Goal: Ask a question: Seek information or help from site administrators or community

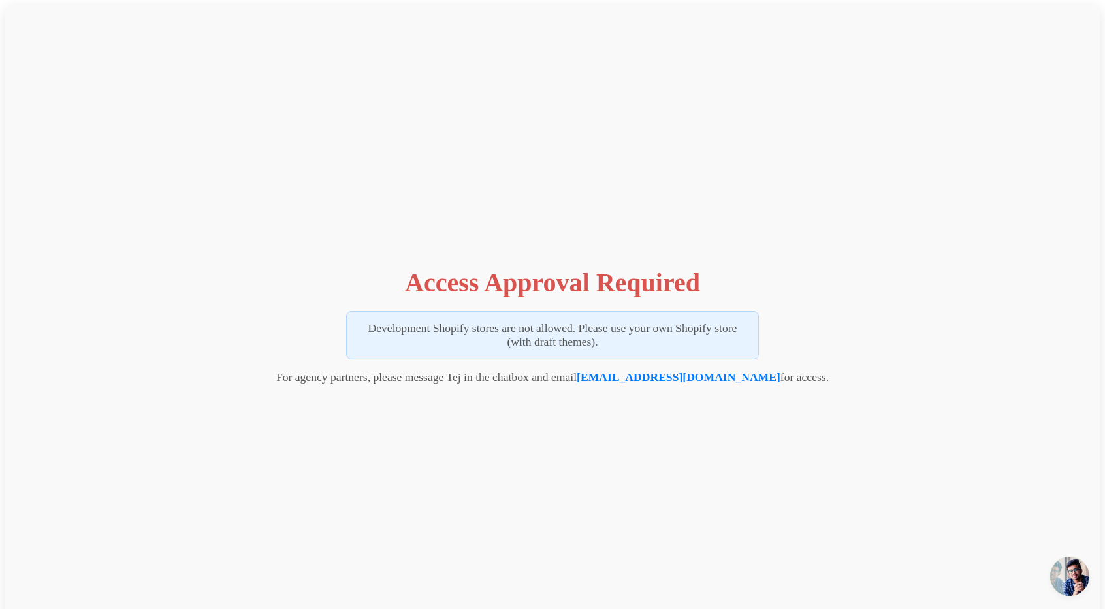
click at [1075, 578] on span "Open chat" at bounding box center [1069, 576] width 39 height 39
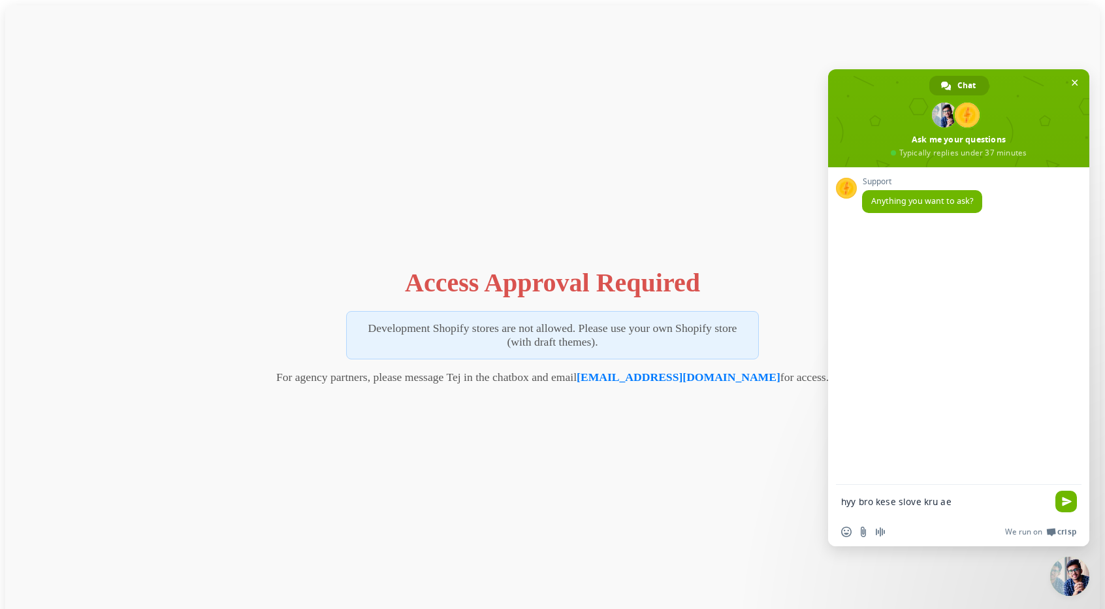
type textarea "hyy bro kese slove kru aee"
type textarea "muje access approval ka error aa rha hee"
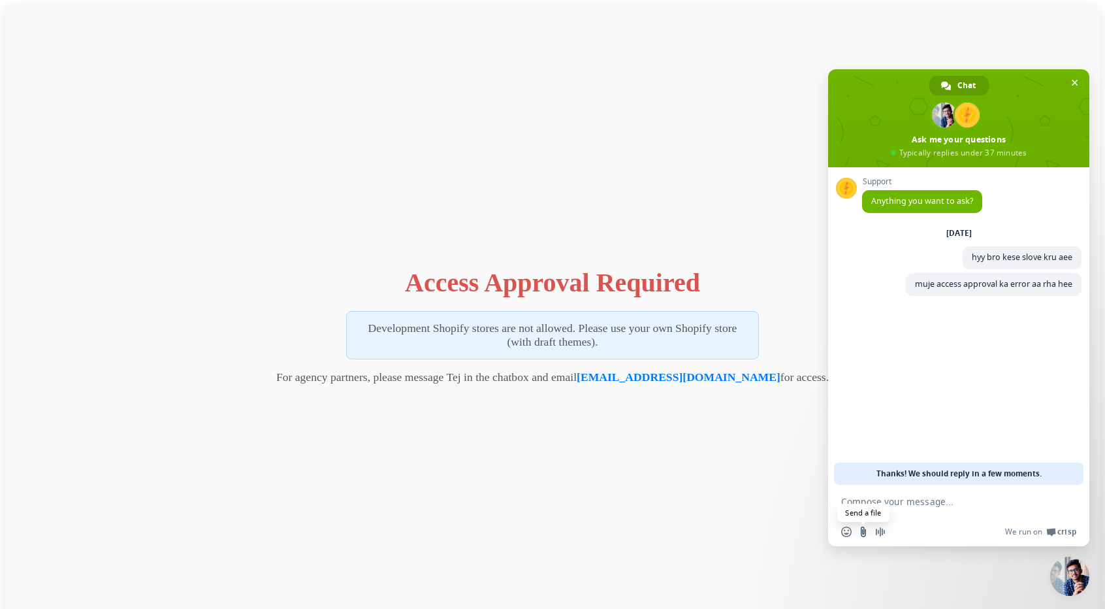
click at [859, 530] on input "Send a file" at bounding box center [863, 531] width 10 height 10
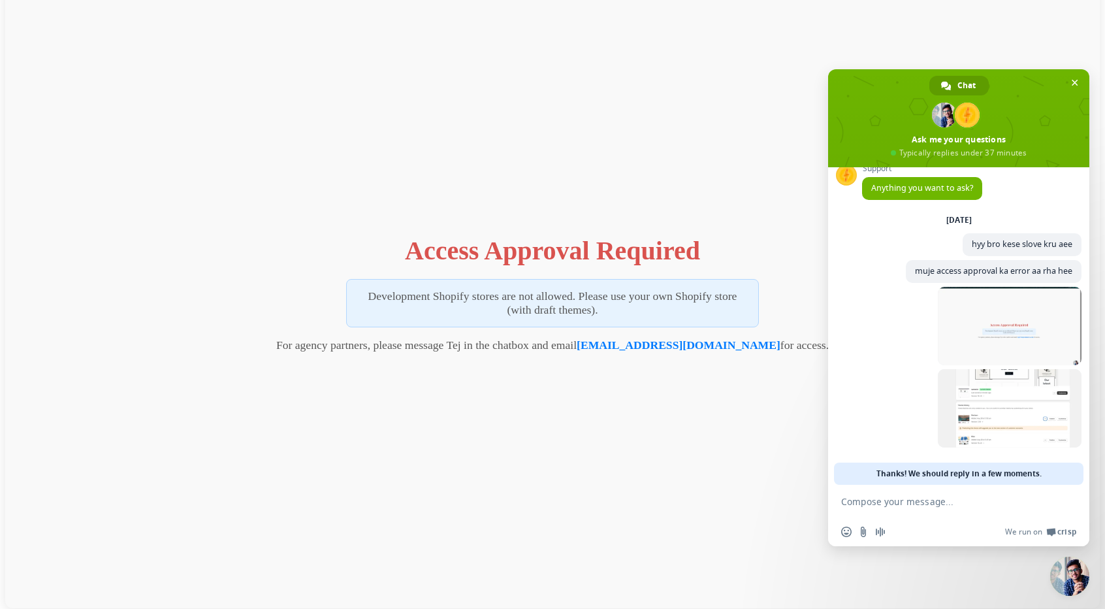
scroll to position [37, 0]
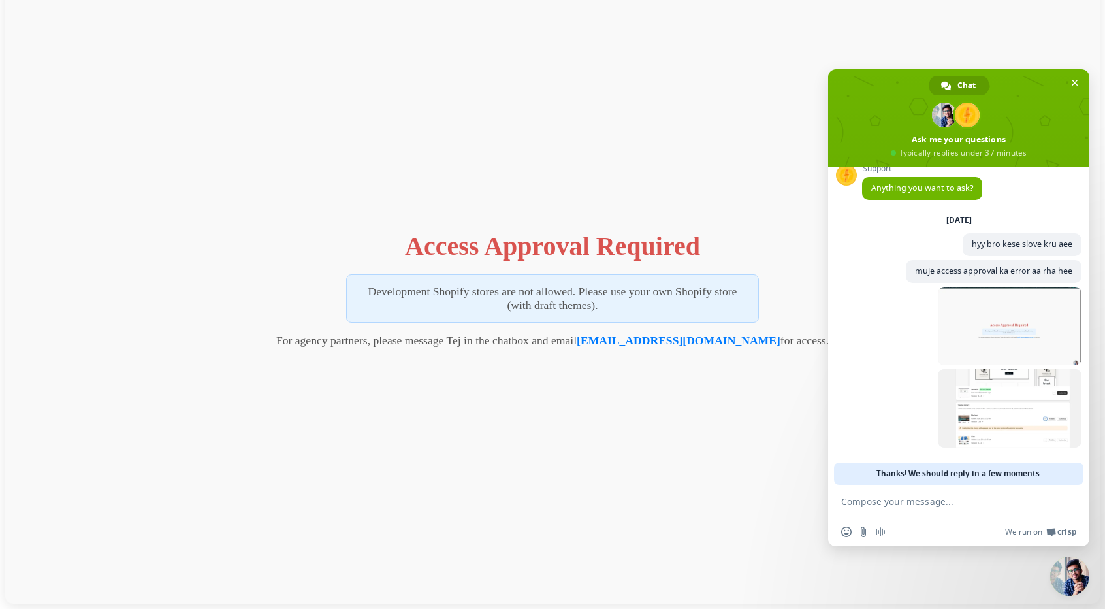
click at [886, 502] on textarea "Compose your message..." at bounding box center [944, 502] width 206 height 12
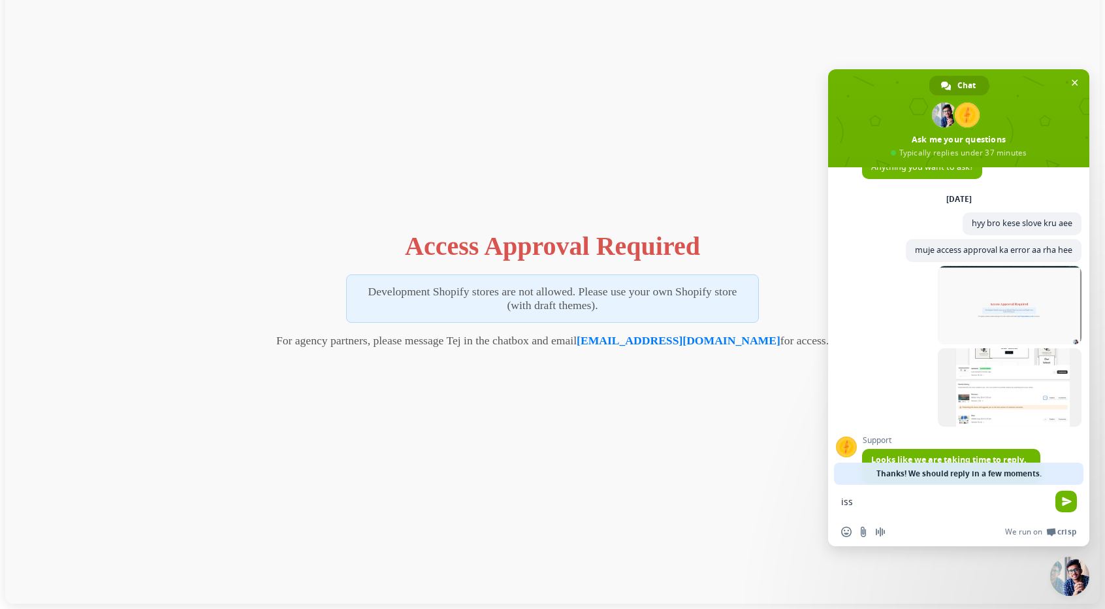
scroll to position [99, 0]
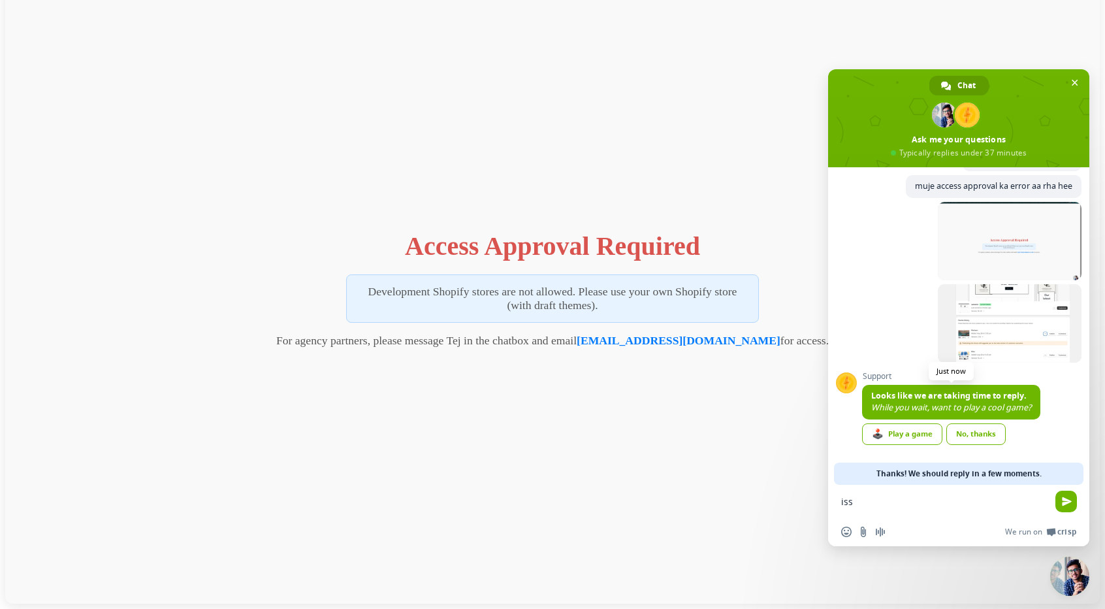
click at [929, 398] on span "Looks like we are taking time to reply." at bounding box center [948, 395] width 155 height 11
click at [879, 501] on textarea "iss" at bounding box center [944, 502] width 206 height 12
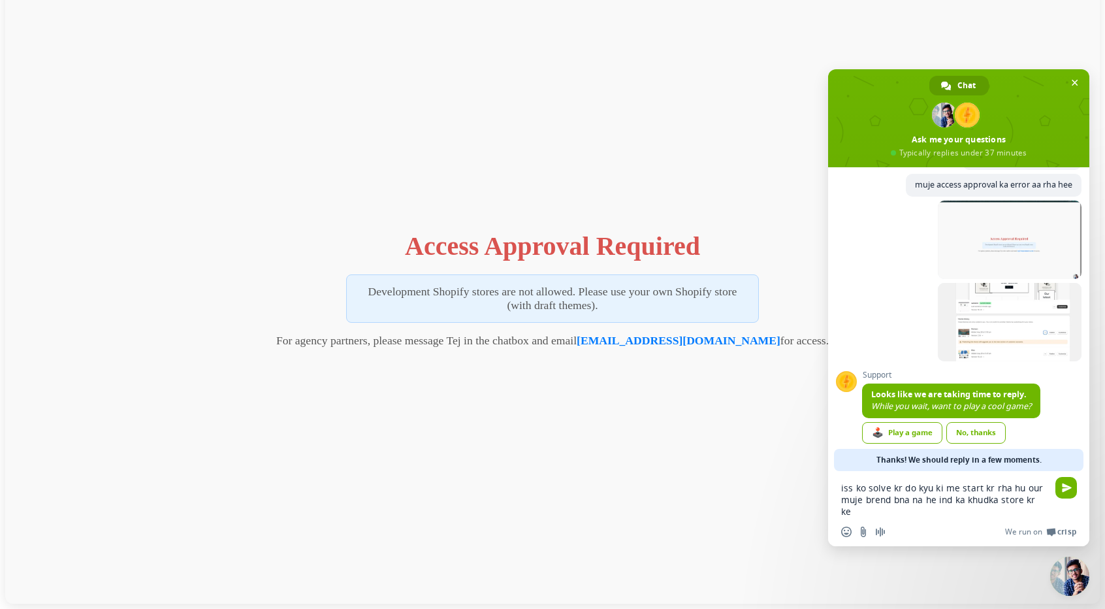
type textarea "iss ko solve kr do kyu ki me start kr rha hu our muje brend bna na he ind ka kh…"
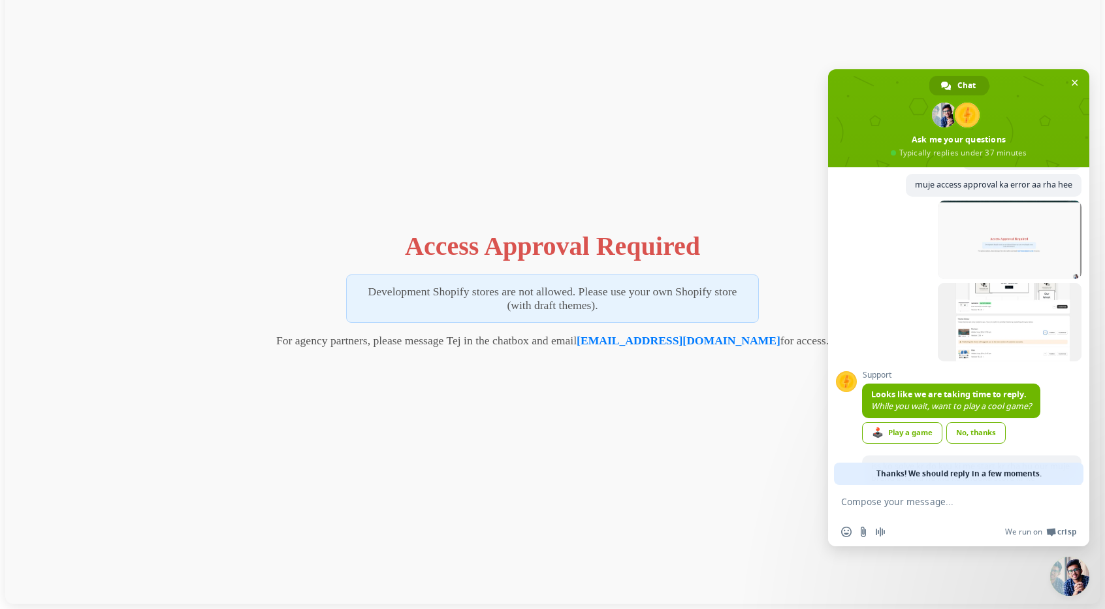
scroll to position [159, 0]
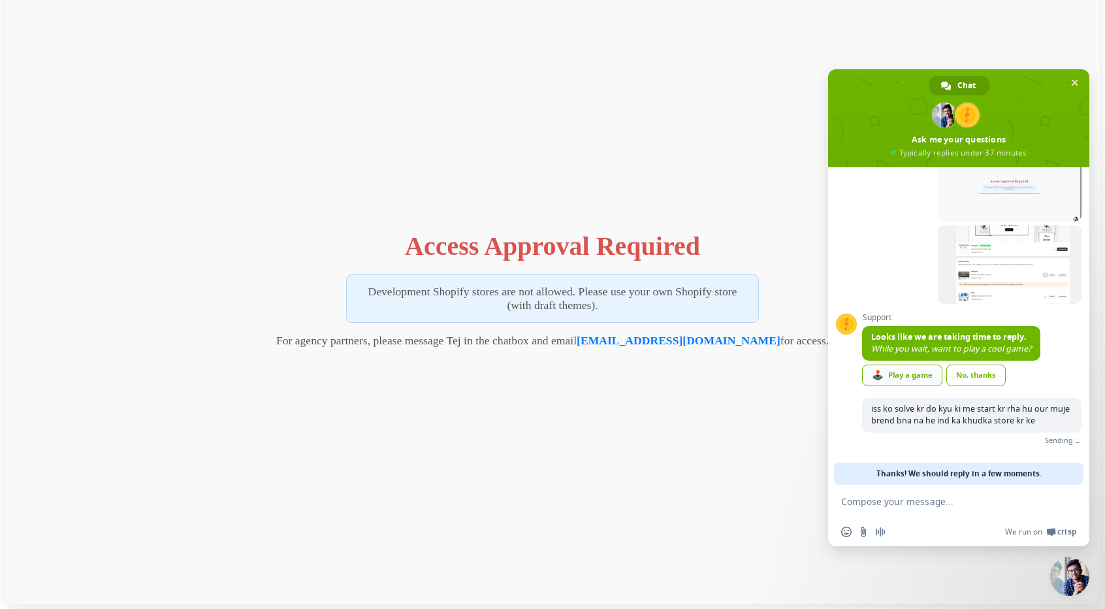
click at [911, 374] on div "🕹️ Play a game" at bounding box center [902, 375] width 80 height 22
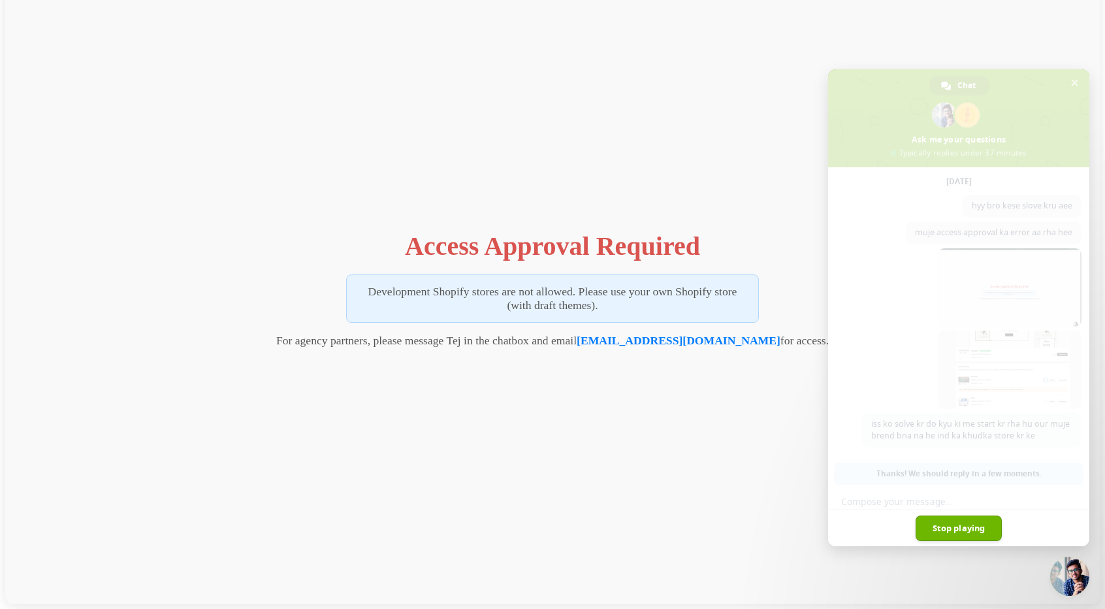
click at [958, 522] on span "Stop playing" at bounding box center [959, 527] width 87 height 25
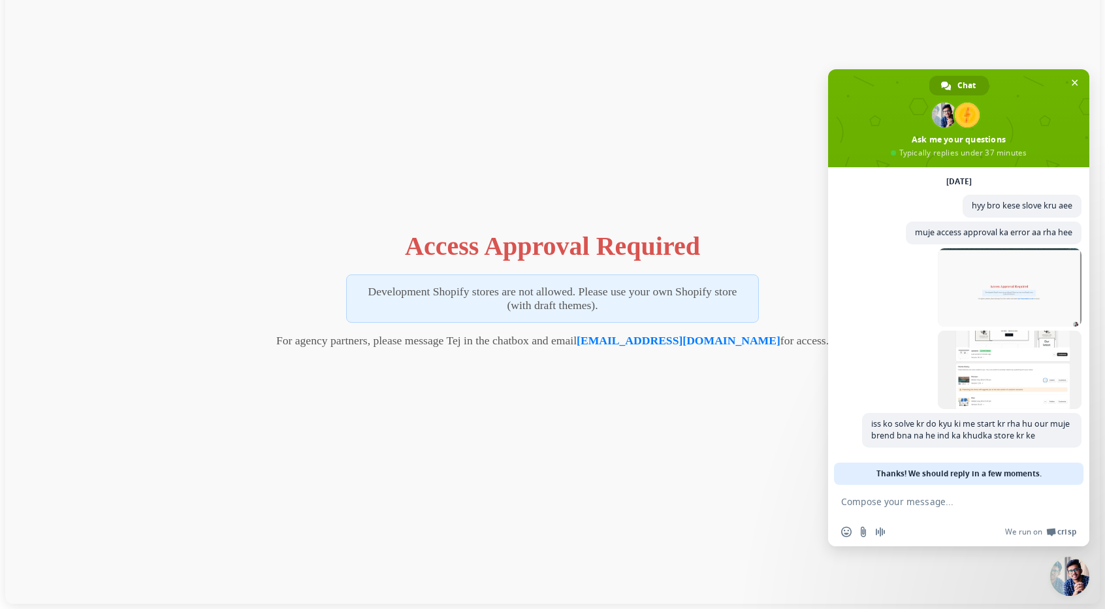
click at [712, 471] on div "Access Approval Required Development Shopify stores are not allowed. Please use…" at bounding box center [552, 286] width 1095 height 635
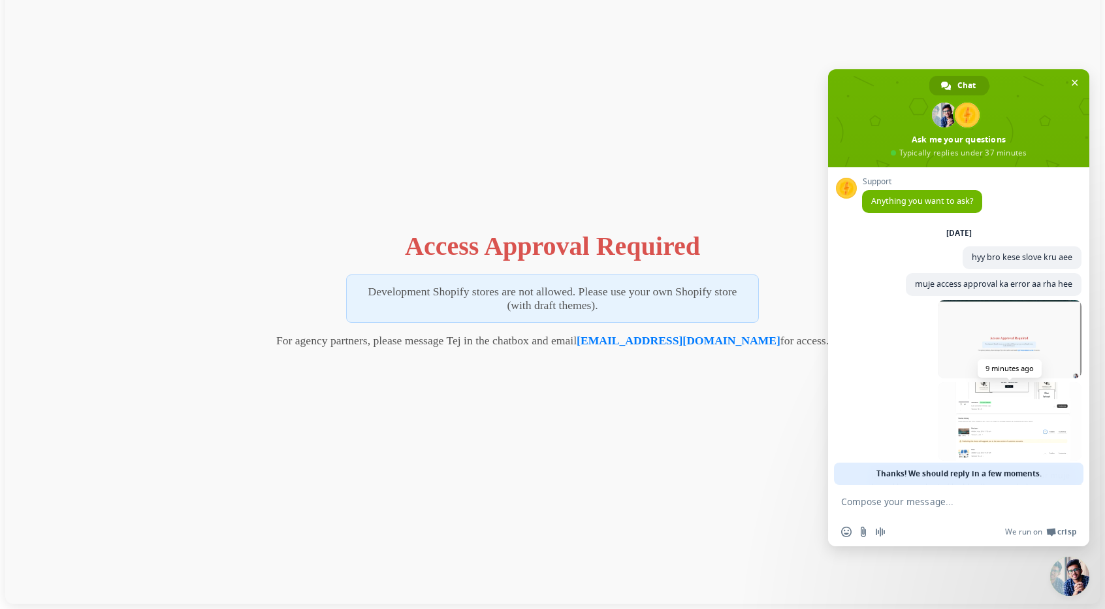
scroll to position [54, 0]
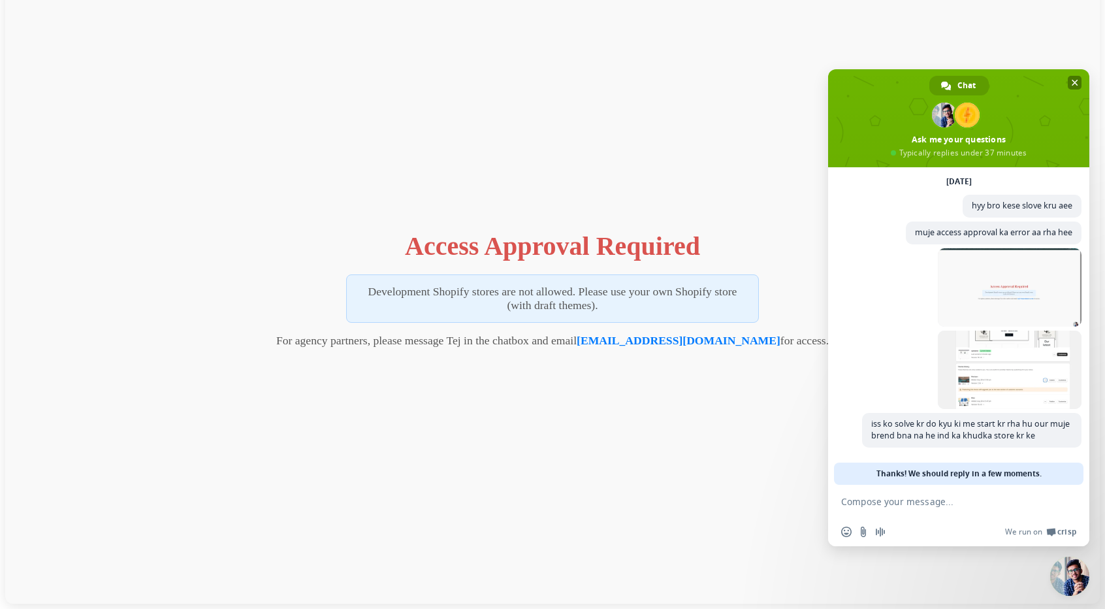
click at [1074, 80] on span "Close chat" at bounding box center [1075, 83] width 7 height 7
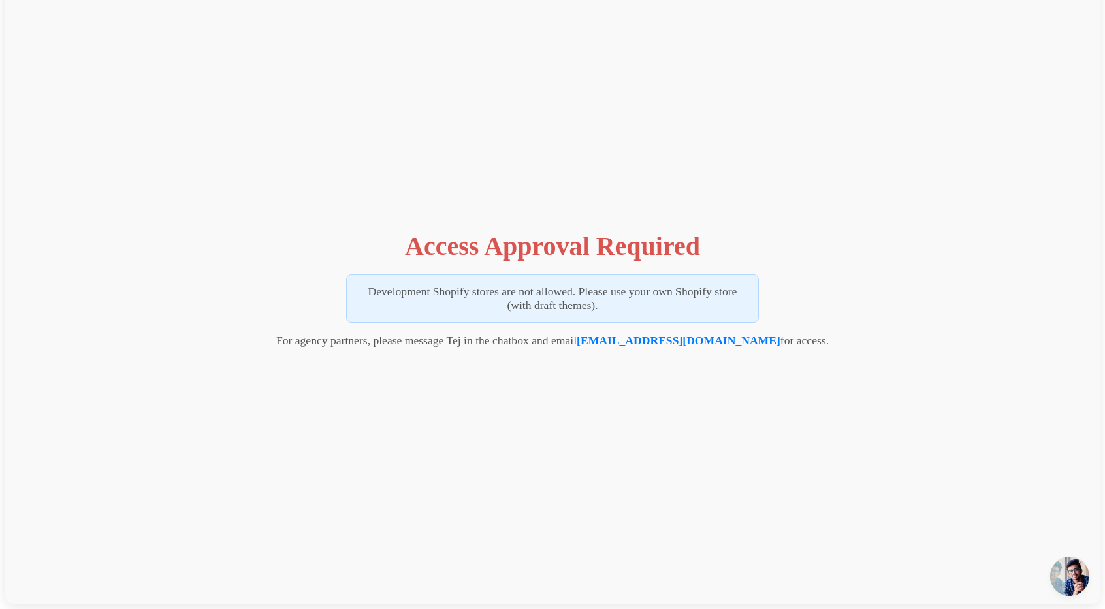
click at [1078, 583] on span "Open chat" at bounding box center [1069, 576] width 39 height 39
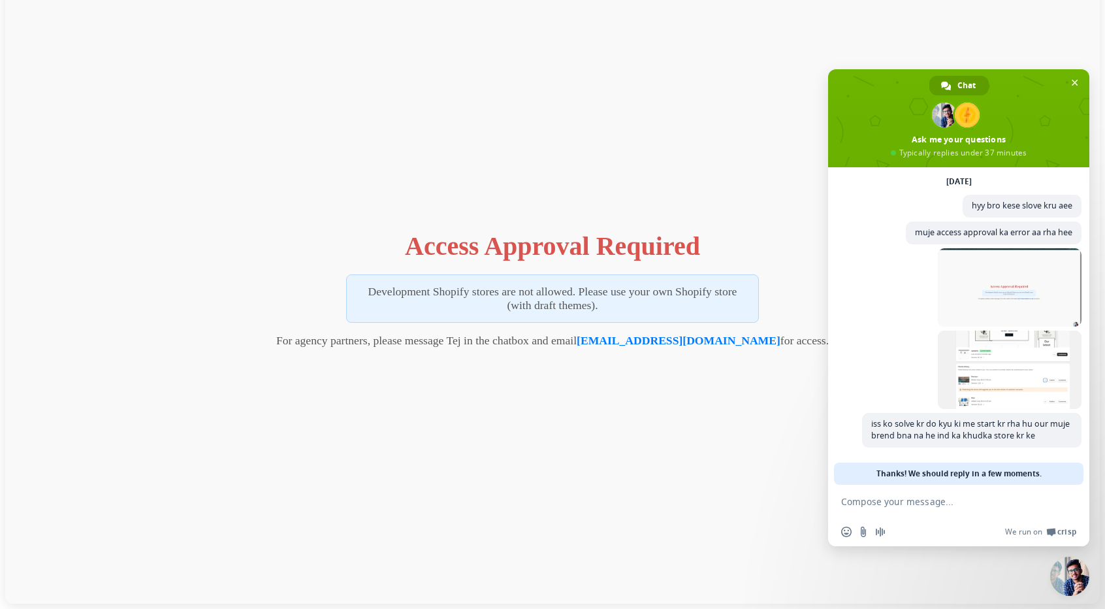
click at [1071, 573] on span "Close chat" at bounding box center [1069, 576] width 39 height 39
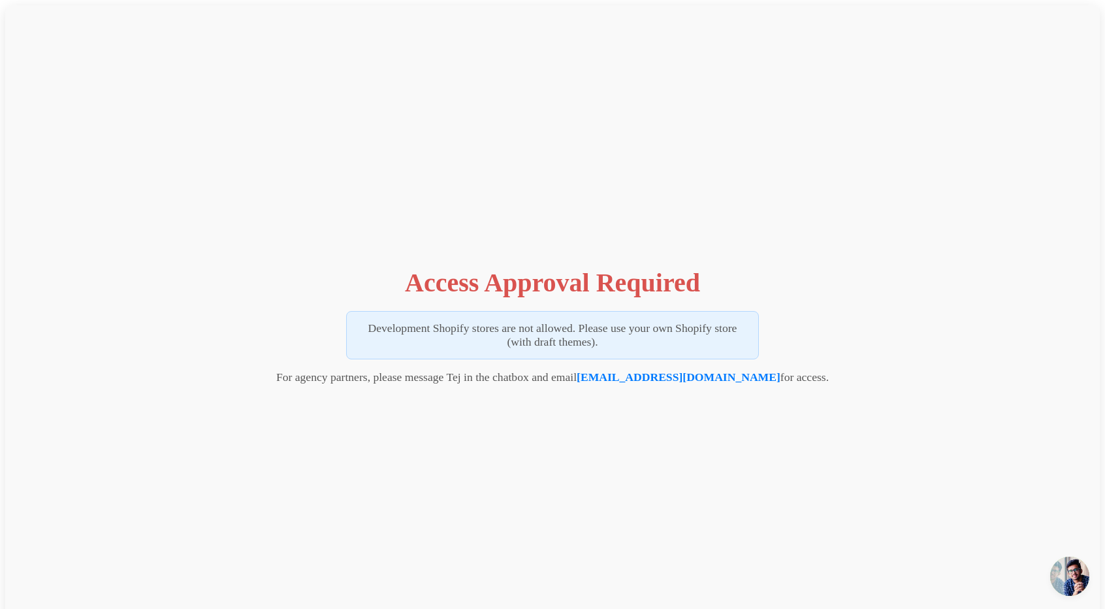
scroll to position [54, 0]
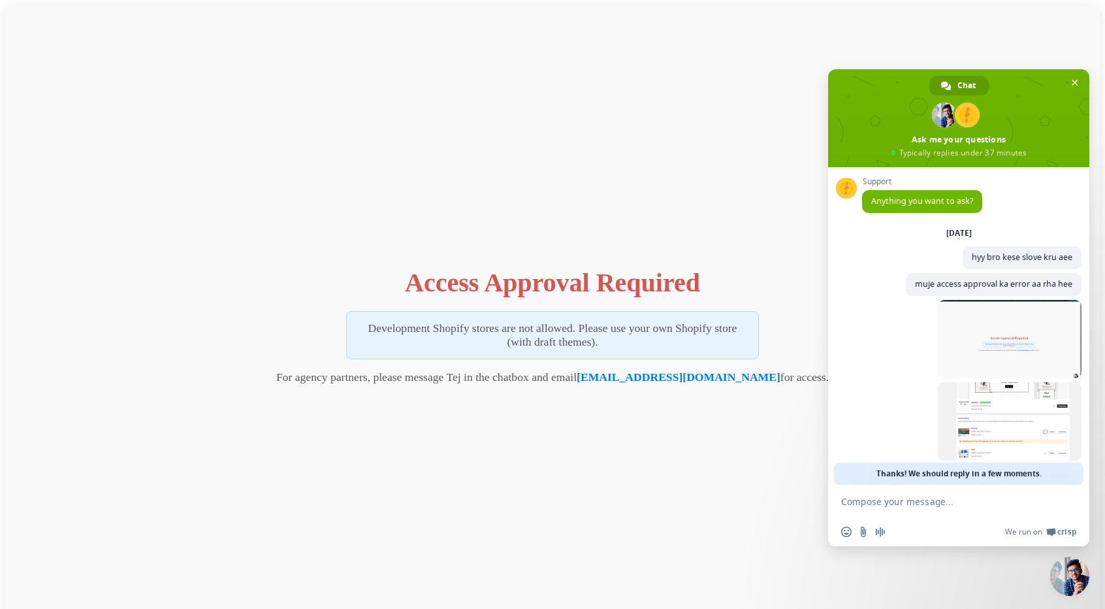
scroll to position [54, 0]
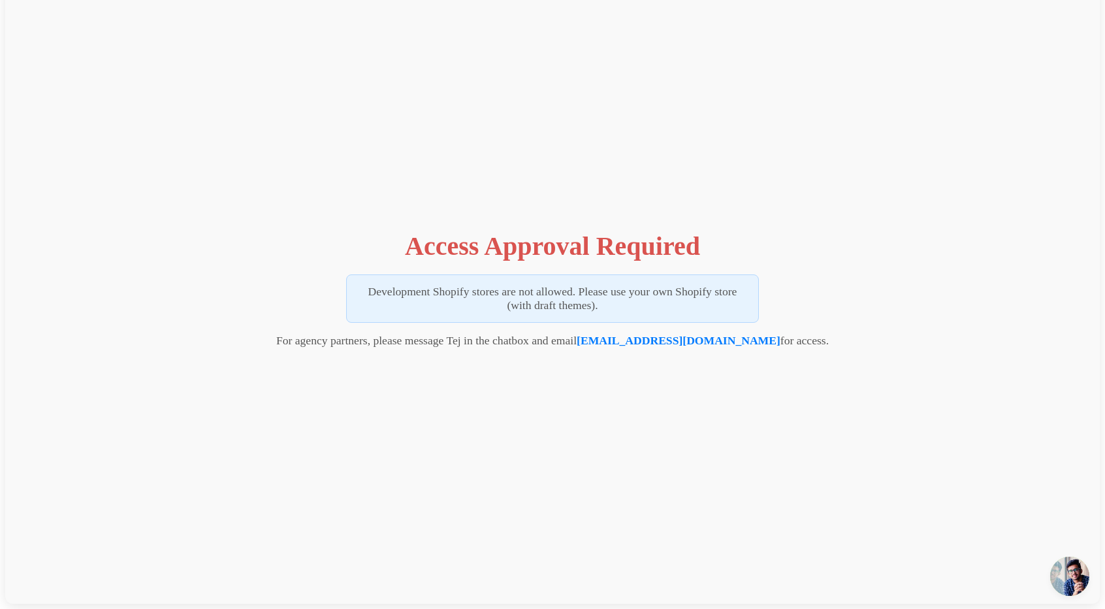
scroll to position [37, 0]
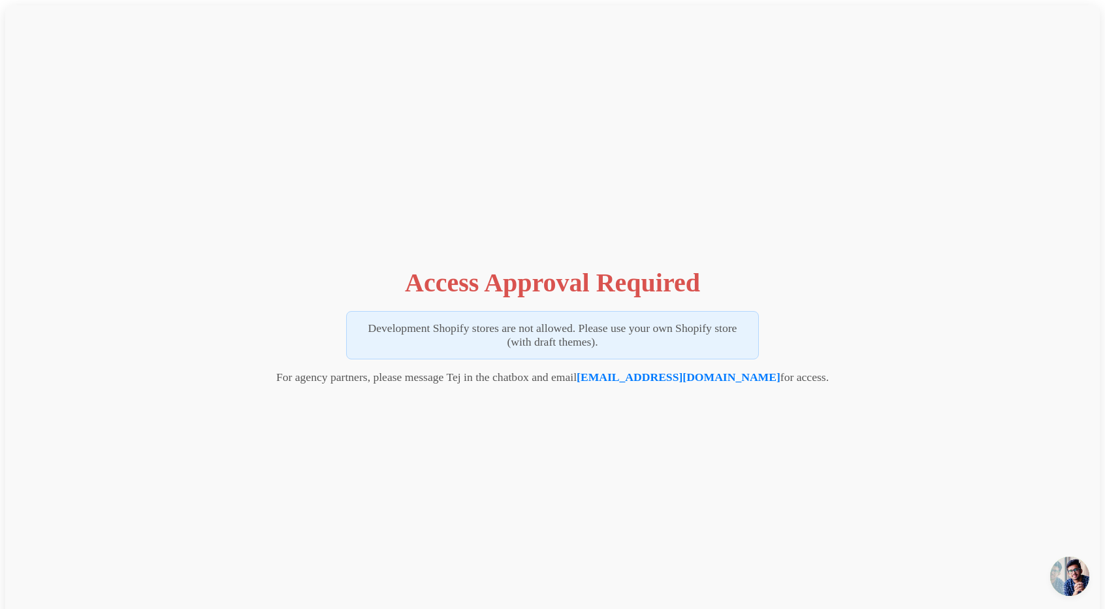
scroll to position [54, 0]
